Goal: Task Accomplishment & Management: Manage account settings

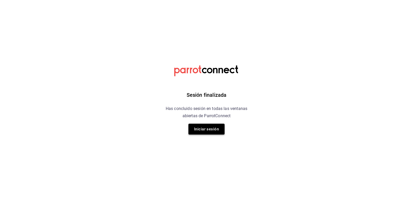
click at [211, 126] on button "Iniciar sesión" at bounding box center [206, 128] width 36 height 11
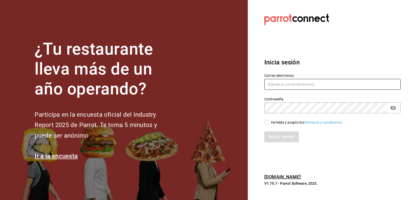
type input "[EMAIL_ADDRESS][PERSON_NAME][DOMAIN_NAME]"
click at [266, 122] on input "He leído y acepto los Términos y condiciones." at bounding box center [266, 122] width 5 height 5
checkbox input "true"
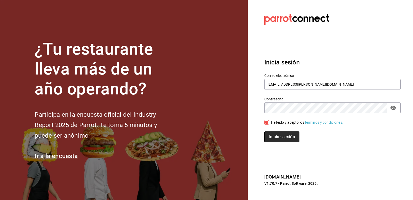
click at [282, 137] on button "Iniciar sesión" at bounding box center [281, 136] width 35 height 11
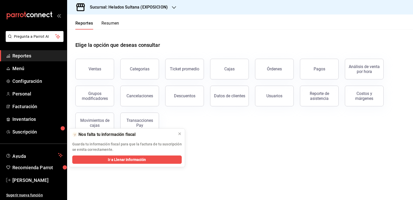
click at [142, 10] on div "Sucursal: Helados Sultana (EXPOSICION)" at bounding box center [124, 7] width 107 height 14
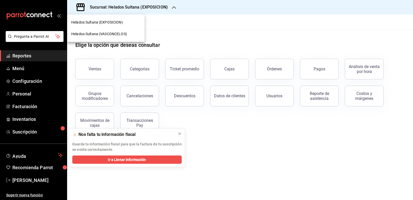
click at [116, 32] on span "Helados Sultana (VASCONCELOS)" at bounding box center [99, 33] width 56 height 5
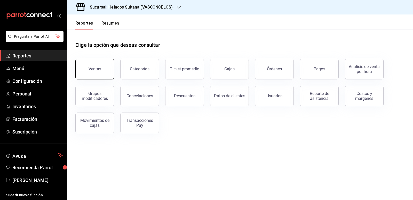
click at [101, 66] on button "Ventas" at bounding box center [94, 69] width 39 height 21
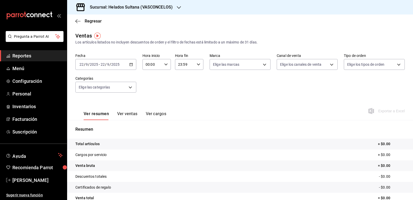
click at [192, 89] on div "Fecha [DATE] [DATE] - [DATE] [DATE] Hora inicio 00:00 Hora inicio Hora fin 23:5…" at bounding box center [239, 75] width 329 height 45
click at [78, 21] on icon "button" at bounding box center [77, 21] width 5 height 0
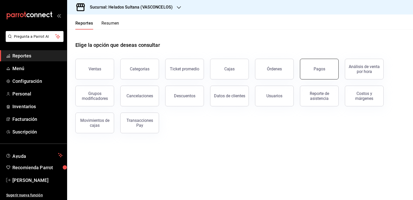
click at [312, 62] on button "Pagos" at bounding box center [319, 69] width 39 height 21
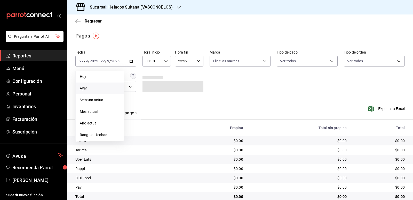
click at [94, 90] on span "Ayer" at bounding box center [100, 87] width 40 height 5
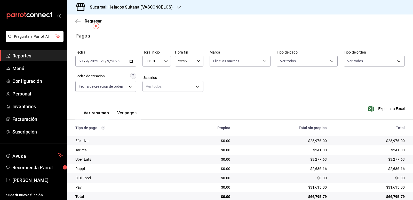
scroll to position [10, 0]
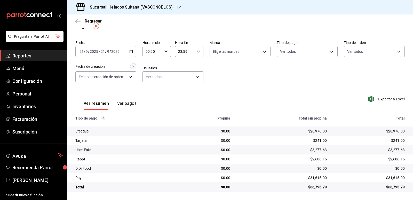
click at [130, 50] on icon "button" at bounding box center [131, 52] width 4 height 4
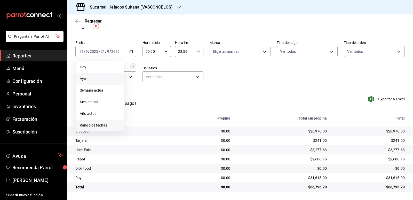
click at [94, 124] on span "Rango de fechas" at bounding box center [100, 124] width 40 height 5
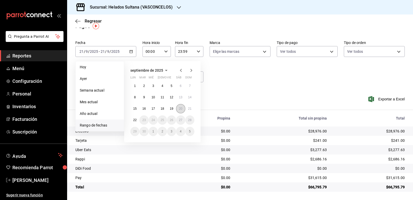
click at [180, 108] on abbr "20" at bounding box center [180, 109] width 3 height 4
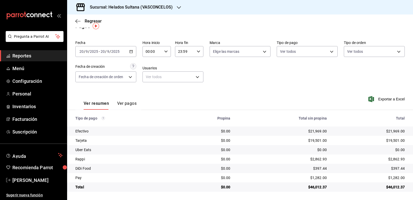
click at [122, 48] on div "[DATE] [DATE] - [DATE] [DATE]" at bounding box center [105, 51] width 61 height 11
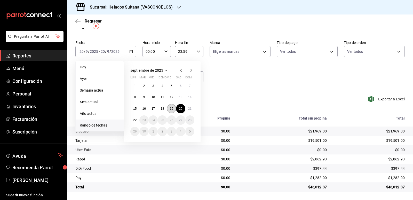
click at [170, 109] on abbr "19" at bounding box center [171, 109] width 3 height 4
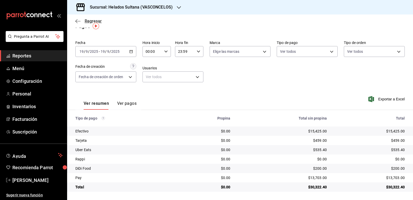
click at [85, 22] on span "Regresar" at bounding box center [93, 21] width 17 height 5
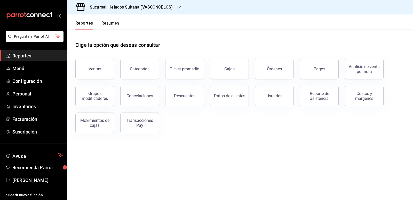
click at [105, 25] on button "Resumen" at bounding box center [110, 25] width 18 height 9
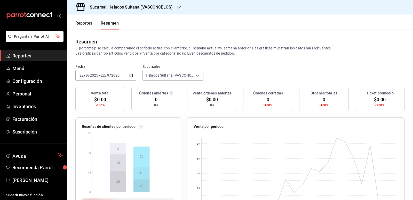
click at [132, 76] on \(Stroke\) "button" at bounding box center [131, 75] width 3 height 3
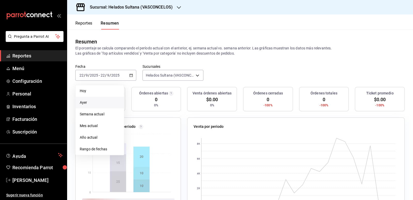
click at [100, 104] on span "Ayer" at bounding box center [100, 102] width 40 height 5
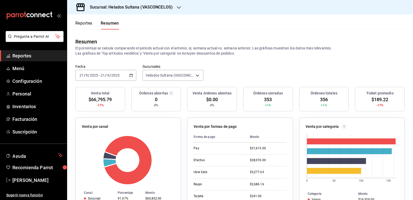
click at [131, 76] on icon "button" at bounding box center [131, 75] width 4 height 4
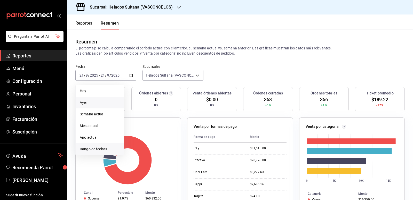
click at [92, 148] on span "Rango de fechas" at bounding box center [100, 148] width 40 height 5
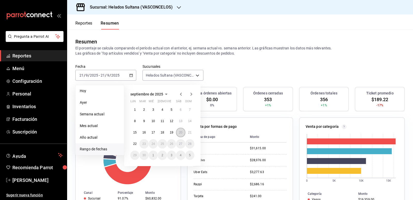
click at [180, 131] on abbr "20" at bounding box center [180, 132] width 3 height 4
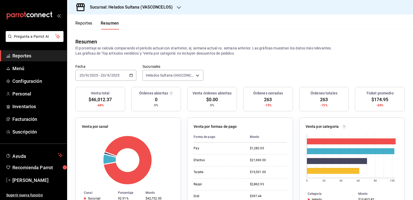
click at [130, 76] on icon "button" at bounding box center [131, 75] width 4 height 4
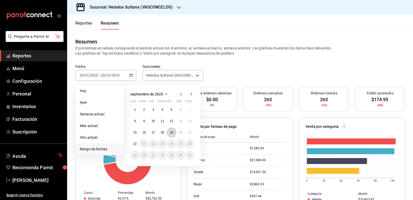
click at [171, 133] on abbr "19" at bounding box center [171, 132] width 3 height 4
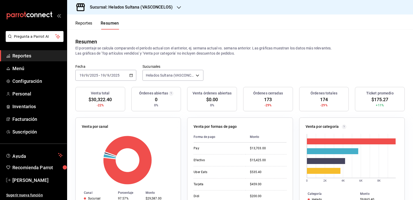
click at [130, 74] on icon "button" at bounding box center [131, 75] width 4 height 4
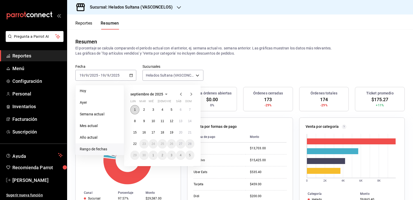
click at [136, 109] on abbr "1" at bounding box center [135, 110] width 2 height 4
click at [136, 143] on abbr "22" at bounding box center [134, 144] width 3 height 4
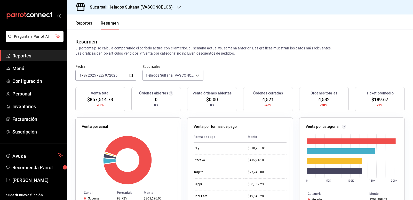
click at [131, 74] on icon "button" at bounding box center [131, 75] width 4 height 4
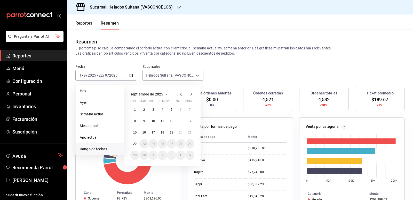
click at [180, 95] on icon "button" at bounding box center [181, 94] width 6 height 6
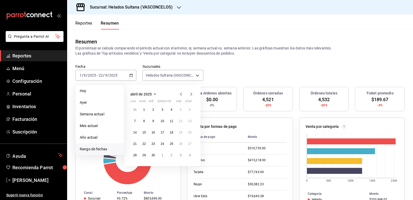
click at [180, 95] on icon "button" at bounding box center [181, 94] width 6 height 6
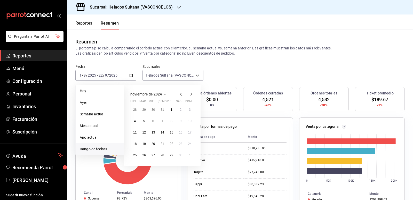
click at [180, 95] on icon "button" at bounding box center [181, 94] width 6 height 6
click at [188, 112] on button "1" at bounding box center [189, 109] width 9 height 9
click at [182, 143] on button "21" at bounding box center [180, 143] width 9 height 9
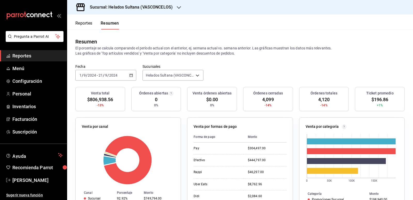
click at [130, 77] on \(Stroke\) "button" at bounding box center [131, 75] width 3 height 3
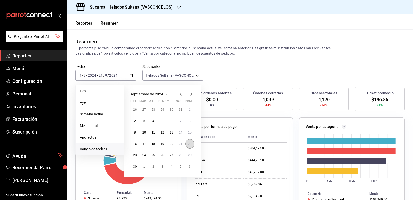
click at [190, 146] on button "22" at bounding box center [189, 143] width 9 height 9
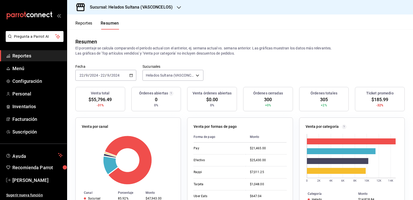
click at [128, 74] on div "[DATE] [DATE] - [DATE] [DATE]" at bounding box center [105, 75] width 61 height 11
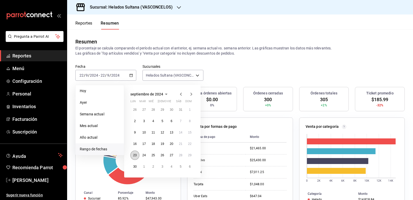
click at [137, 154] on button "23" at bounding box center [134, 154] width 9 height 9
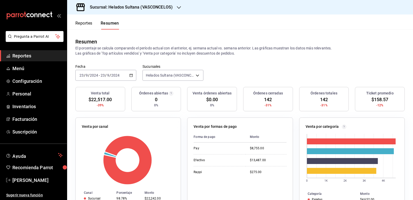
click at [133, 77] on div "[DATE] [DATE] - [DATE] [DATE]" at bounding box center [105, 75] width 61 height 11
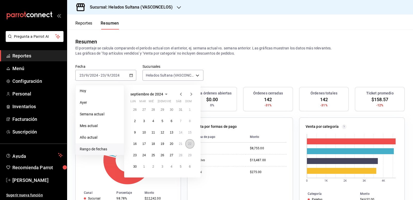
click at [189, 145] on abbr "22" at bounding box center [189, 144] width 3 height 4
click at [137, 166] on button "30" at bounding box center [134, 166] width 9 height 9
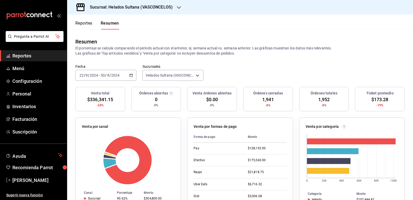
click at [129, 76] on icon "button" at bounding box center [131, 75] width 4 height 4
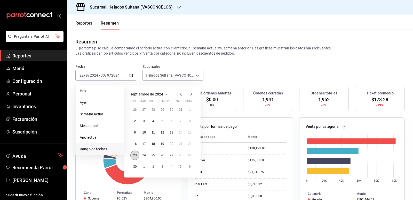
click at [139, 156] on button "23" at bounding box center [134, 154] width 9 height 9
click at [155, 156] on button "25" at bounding box center [153, 154] width 9 height 9
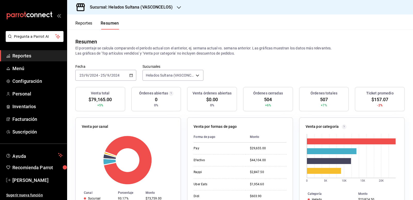
click at [131, 76] on icon "button" at bounding box center [131, 75] width 4 height 4
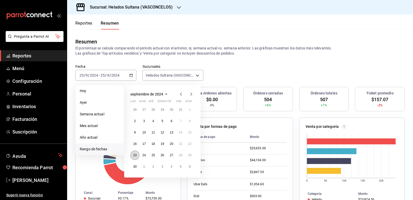
click at [133, 155] on abbr "23" at bounding box center [134, 155] width 3 height 4
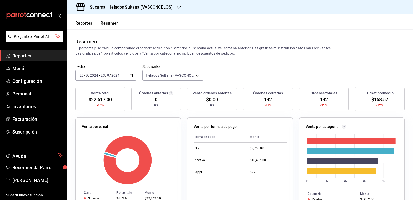
click at [130, 73] on icon "button" at bounding box center [131, 75] width 4 height 4
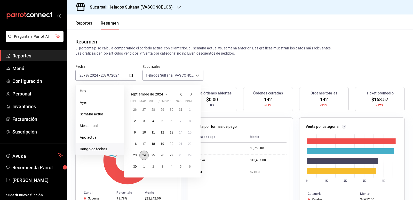
click at [144, 153] on button "24" at bounding box center [143, 154] width 9 height 9
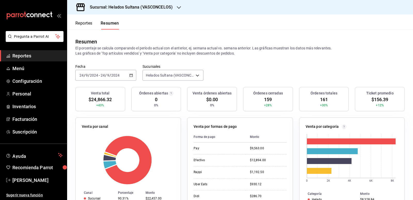
click at [133, 74] on div "[DATE] [DATE] - [DATE] [DATE]" at bounding box center [105, 75] width 61 height 11
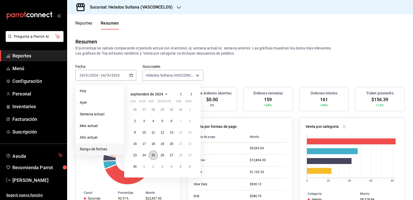
click at [152, 154] on abbr "25" at bounding box center [153, 155] width 3 height 4
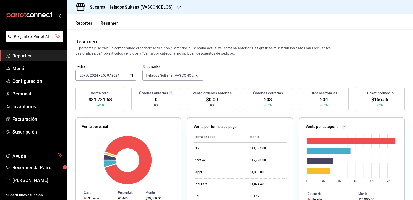
click at [130, 75] on icon "button" at bounding box center [131, 75] width 4 height 4
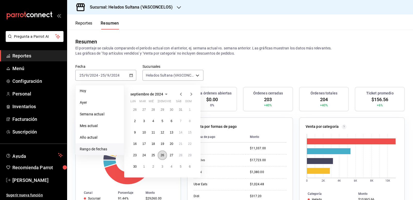
click at [162, 154] on abbr "26" at bounding box center [162, 155] width 3 height 4
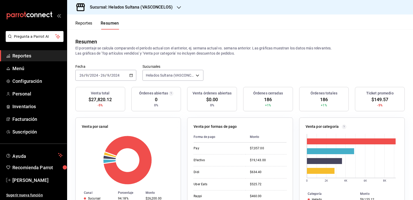
click at [130, 76] on icon "button" at bounding box center [131, 75] width 4 height 4
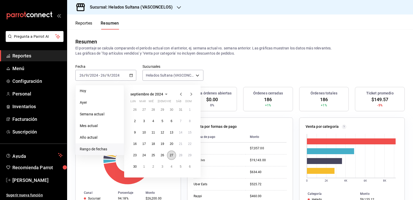
drag, startPoint x: 170, startPoint y: 153, endPoint x: 146, endPoint y: 74, distance: 81.7
click at [170, 153] on button "27" at bounding box center [171, 154] width 9 height 9
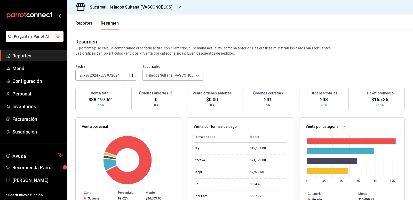
click at [128, 76] on div "[DATE] [DATE] - [DATE] [DATE]" at bounding box center [105, 75] width 61 height 11
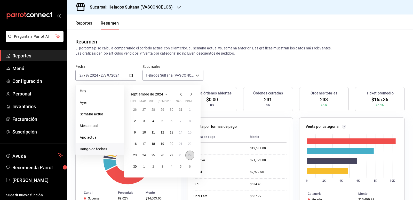
click at [192, 153] on button "29" at bounding box center [189, 154] width 9 height 9
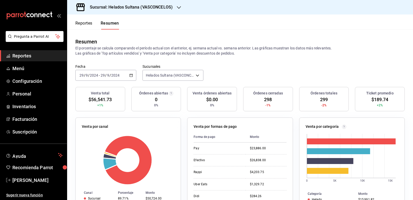
click at [132, 76] on \(Stroke\) "button" at bounding box center [131, 75] width 3 height 3
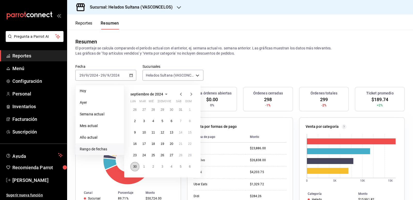
click at [134, 164] on button "30" at bounding box center [134, 166] width 9 height 9
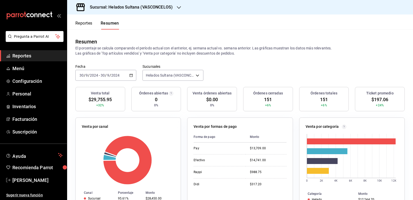
click at [132, 73] on icon "button" at bounding box center [131, 75] width 4 height 4
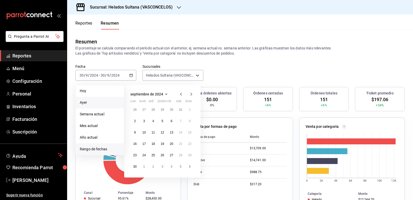
click at [86, 105] on span "Ayer" at bounding box center [100, 102] width 40 height 5
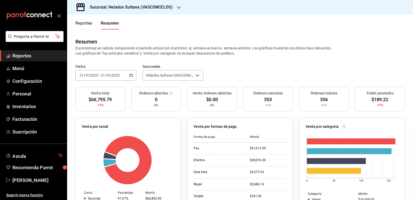
click at [132, 77] on div "[DATE] [DATE] - [DATE] [DATE]" at bounding box center [105, 75] width 61 height 11
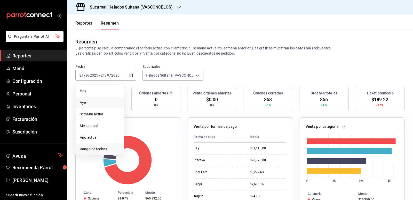
click at [103, 148] on span "Rango de fechas" at bounding box center [100, 148] width 40 height 5
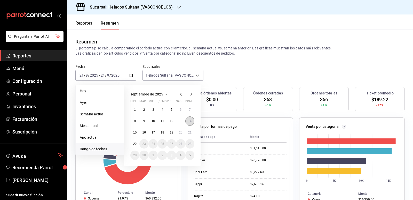
click at [185, 120] on button "14" at bounding box center [189, 120] width 9 height 9
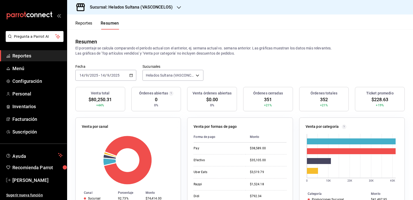
click at [132, 76] on \(Stroke\) "button" at bounding box center [131, 75] width 3 height 3
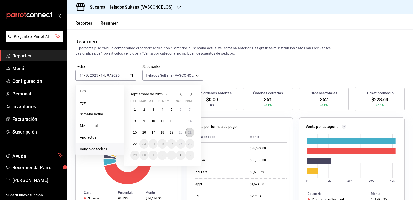
click at [190, 131] on abbr "21" at bounding box center [189, 132] width 3 height 4
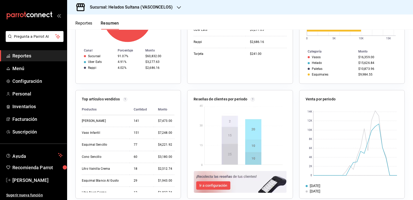
scroll to position [149, 0]
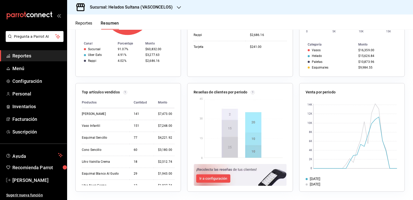
click at [17, 55] on span "Reportes" at bounding box center [37, 55] width 50 height 7
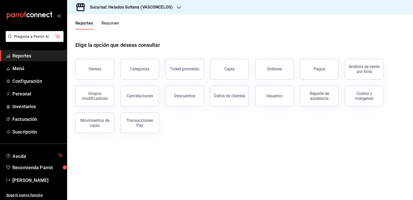
click at [112, 24] on button "Resumen" at bounding box center [110, 25] width 18 height 9
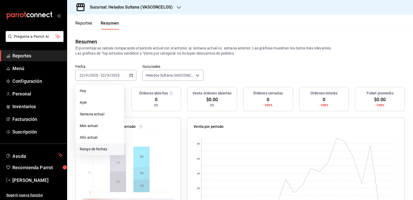
click at [95, 148] on span "Rango de fechas" at bounding box center [100, 148] width 40 height 5
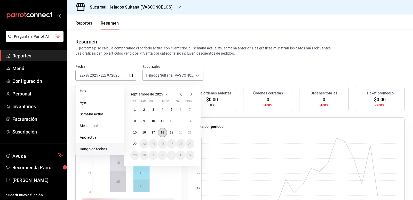
click at [166, 132] on button "18" at bounding box center [162, 132] width 9 height 9
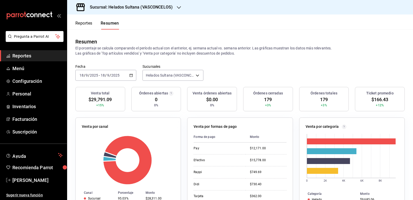
click at [132, 77] on div "[DATE] [DATE] - [DATE] [DATE]" at bounding box center [105, 75] width 61 height 11
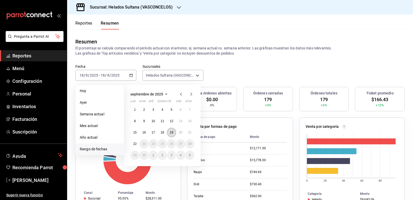
click at [171, 131] on abbr "19" at bounding box center [171, 132] width 3 height 4
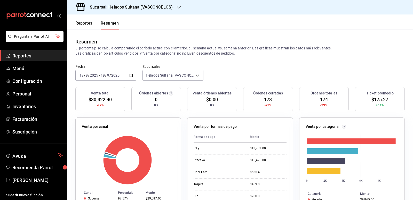
click at [131, 75] on \(Stroke\) "button" at bounding box center [131, 75] width 3 height 0
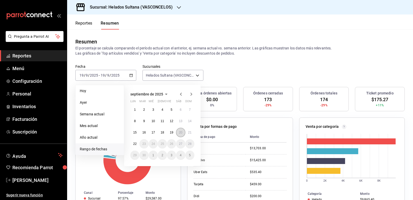
click at [180, 131] on abbr "20" at bounding box center [180, 132] width 3 height 4
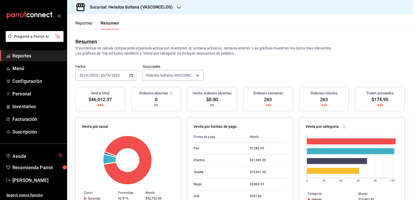
click at [131, 75] on \(Stroke\) "button" at bounding box center [131, 75] width 3 height 0
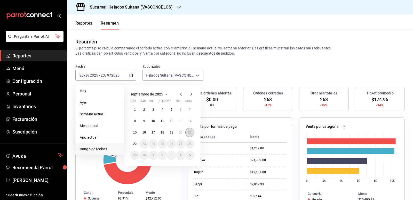
click at [192, 132] on button "21" at bounding box center [189, 132] width 9 height 9
